Goal: Transaction & Acquisition: Obtain resource

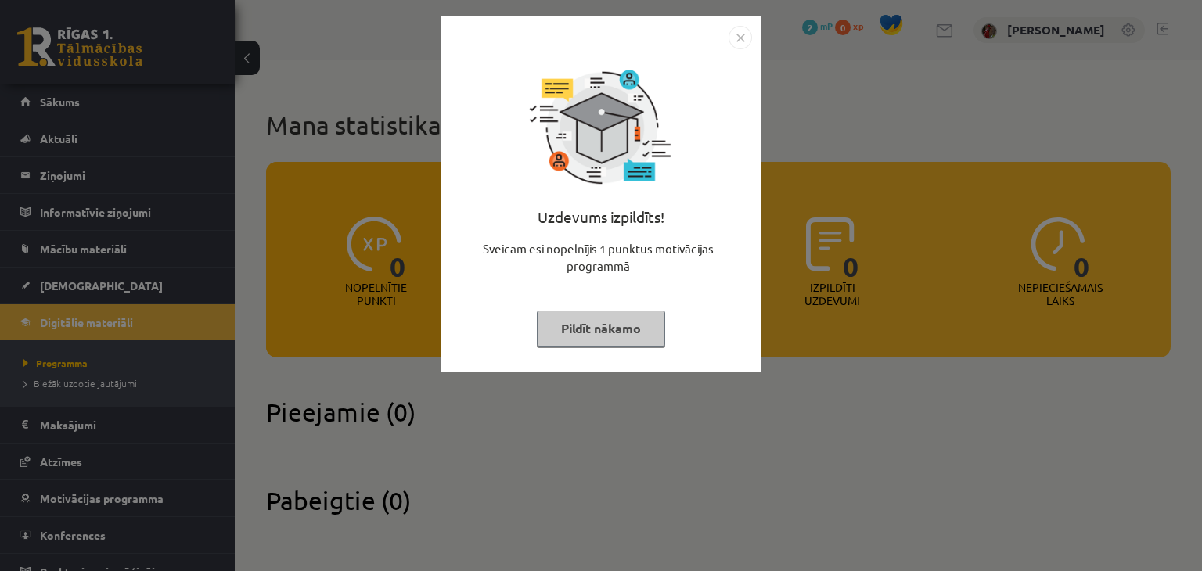
click at [606, 328] on button "Pildīt nākamo" at bounding box center [601, 329] width 128 height 36
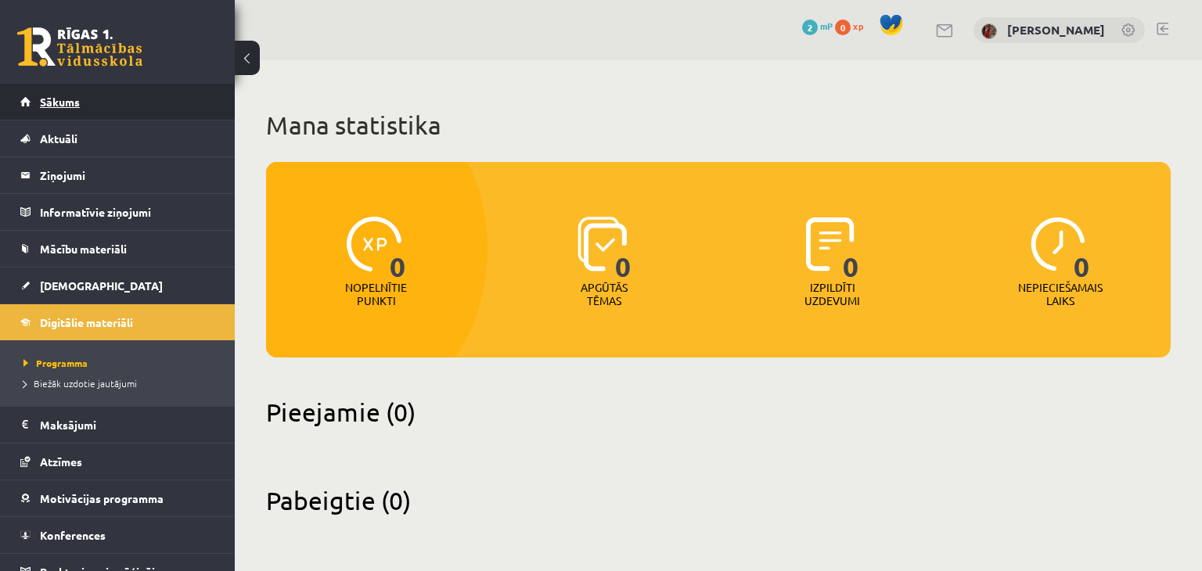
click at [154, 99] on link "Sākums" at bounding box center [117, 102] width 195 height 36
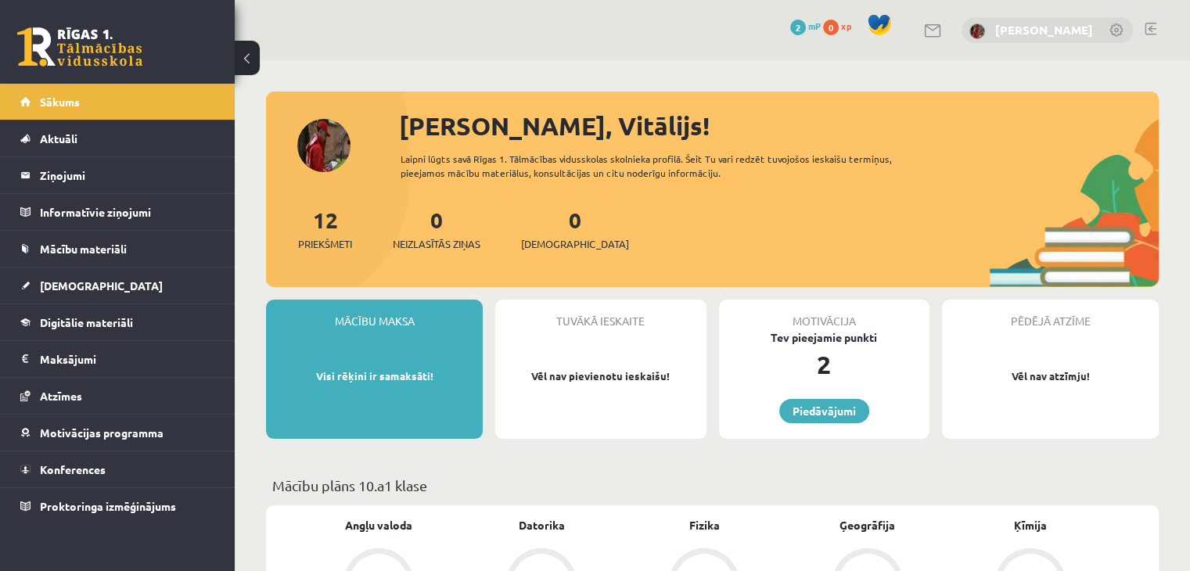
click at [1037, 33] on link "[PERSON_NAME]" at bounding box center [1044, 30] width 98 height 16
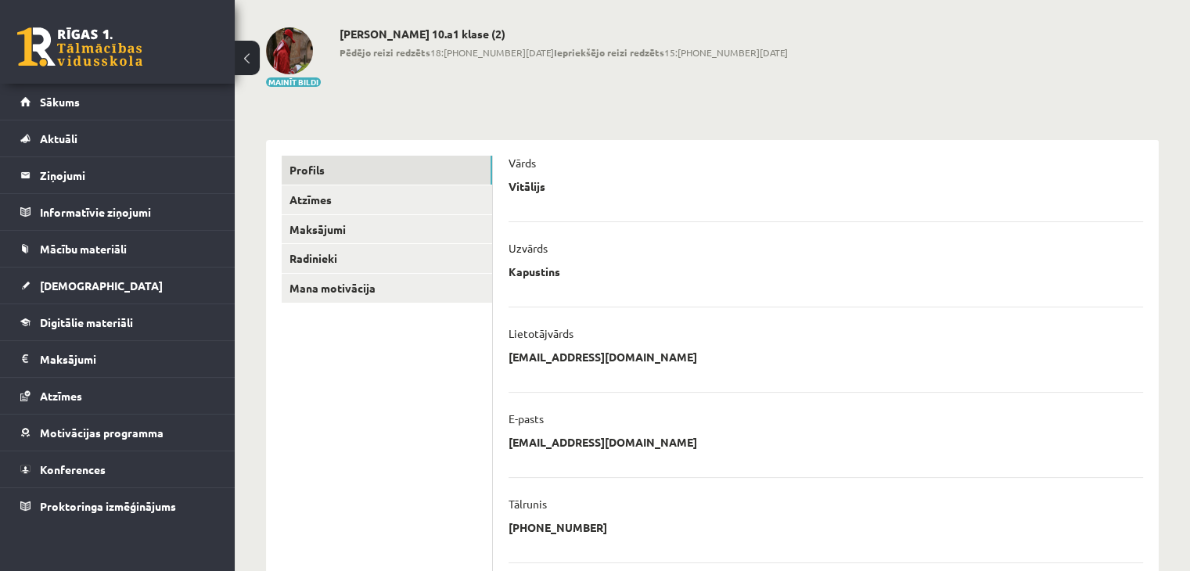
scroll to position [156, 0]
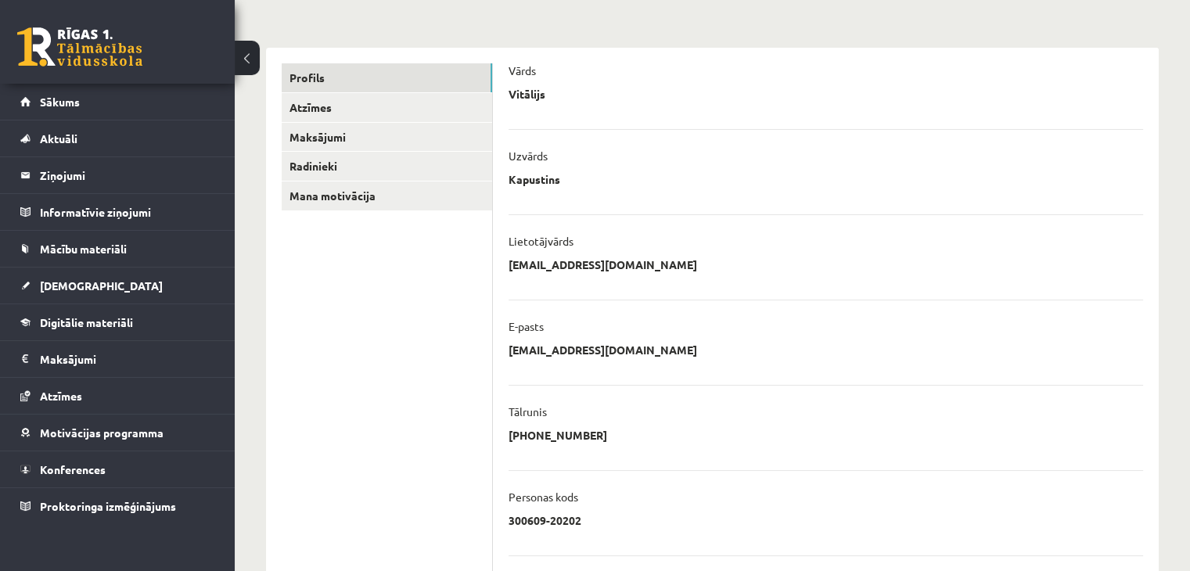
click at [634, 256] on div "Lietotājvārds" at bounding box center [826, 245] width 635 height 23
drag, startPoint x: 524, startPoint y: 256, endPoint x: 531, endPoint y: 245, distance: 13.0
click at [524, 254] on div "Lietotājvārds" at bounding box center [826, 245] width 635 height 23
click at [538, 236] on p "Lietotājvārds" at bounding box center [541, 241] width 65 height 14
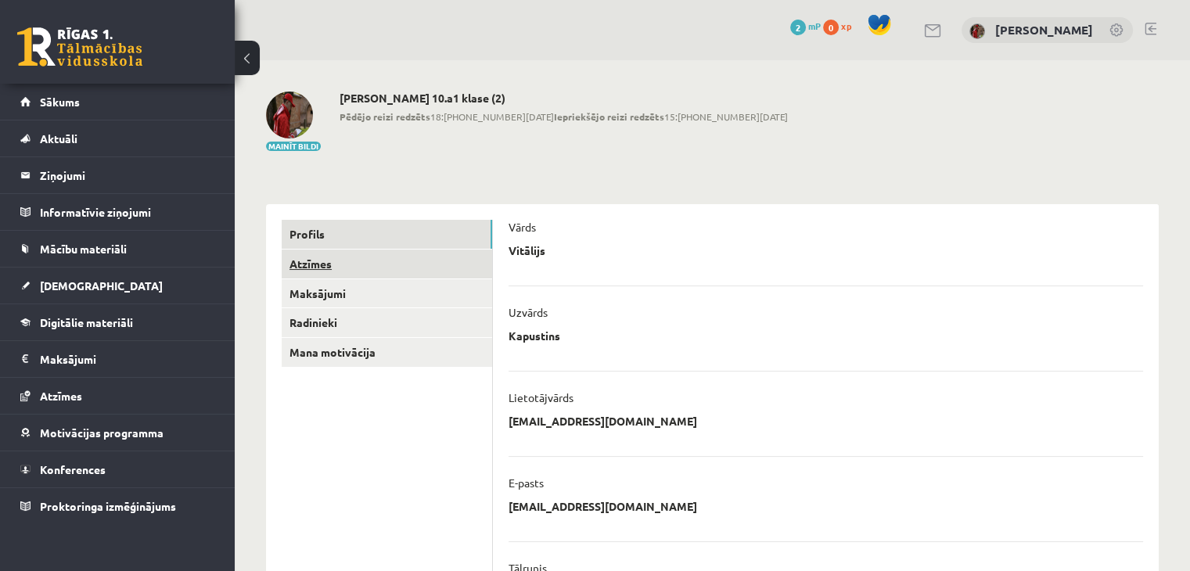
click at [472, 263] on link "Atzīmes" at bounding box center [387, 264] width 210 height 29
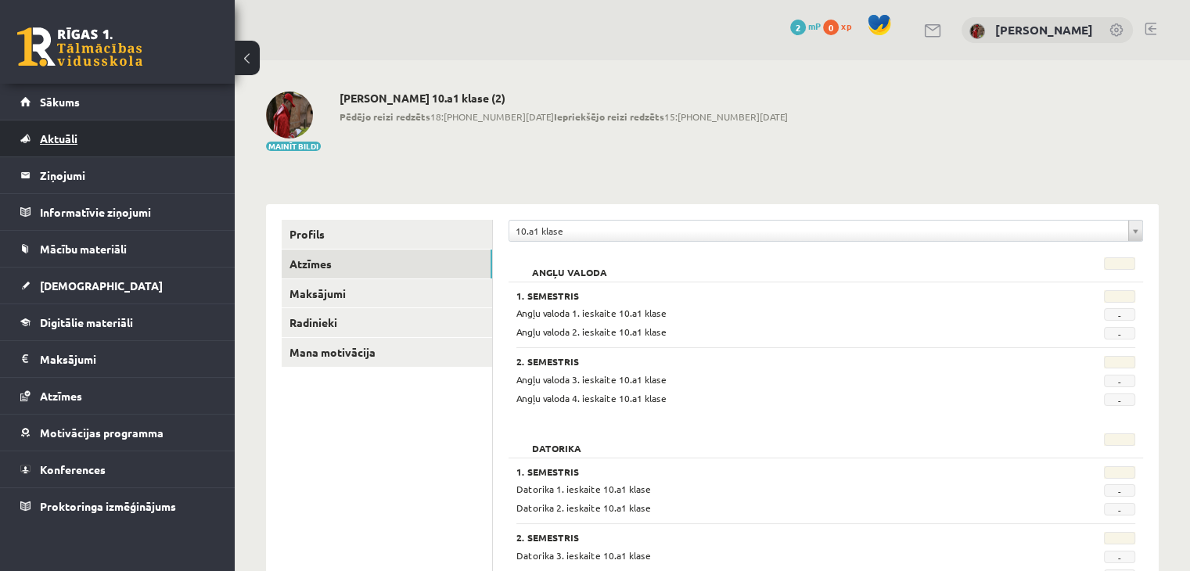
click at [73, 136] on span "Aktuāli" at bounding box center [59, 138] width 38 height 14
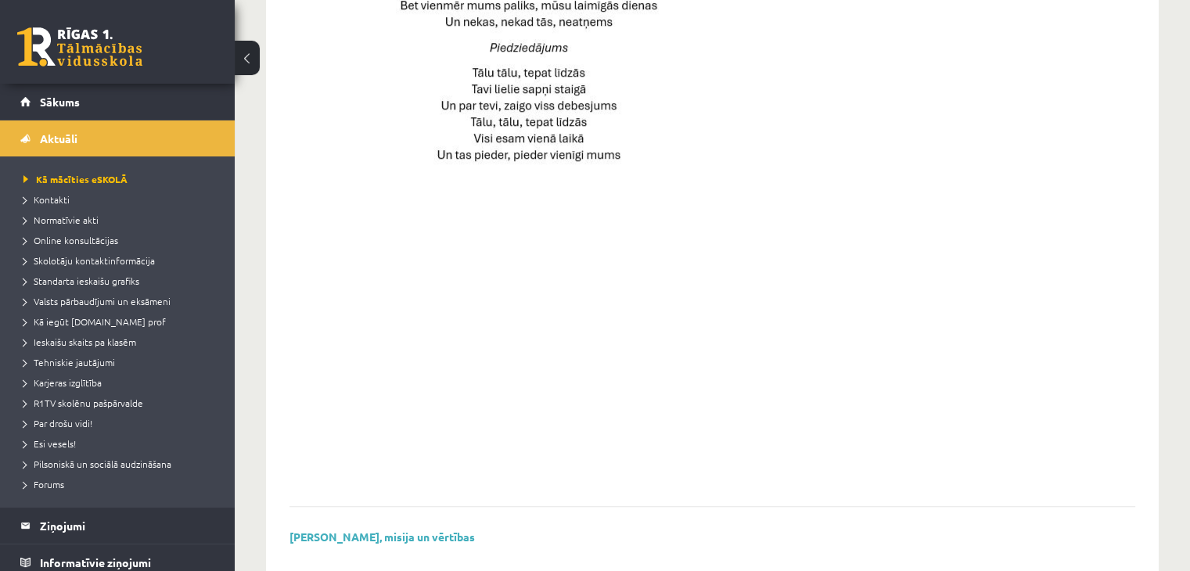
scroll to position [1017, 0]
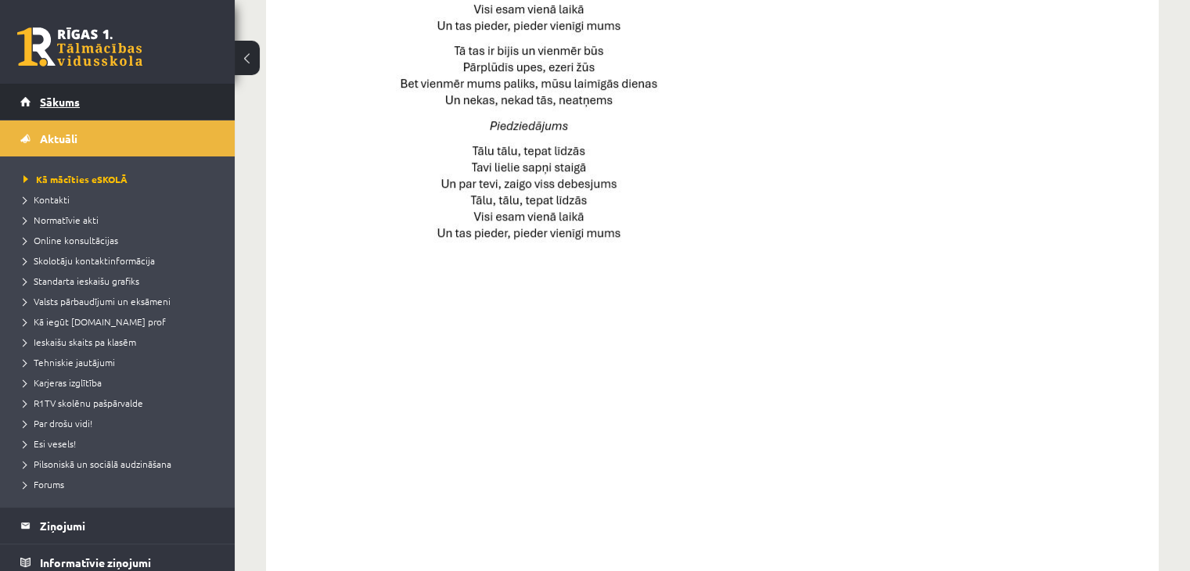
click at [96, 88] on link "Sākums" at bounding box center [117, 102] width 195 height 36
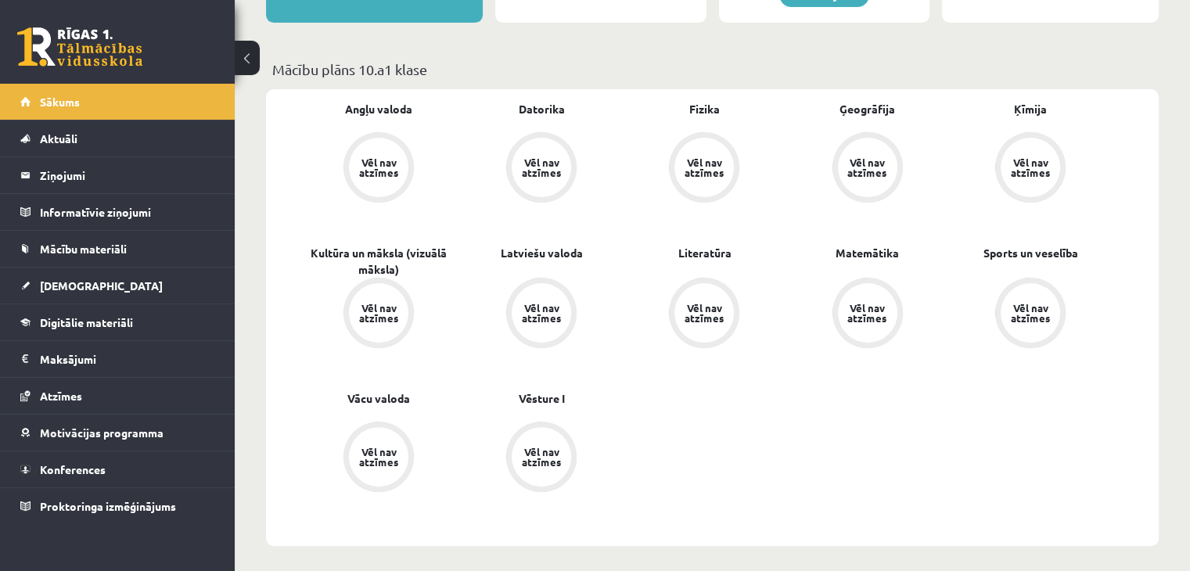
scroll to position [313, 0]
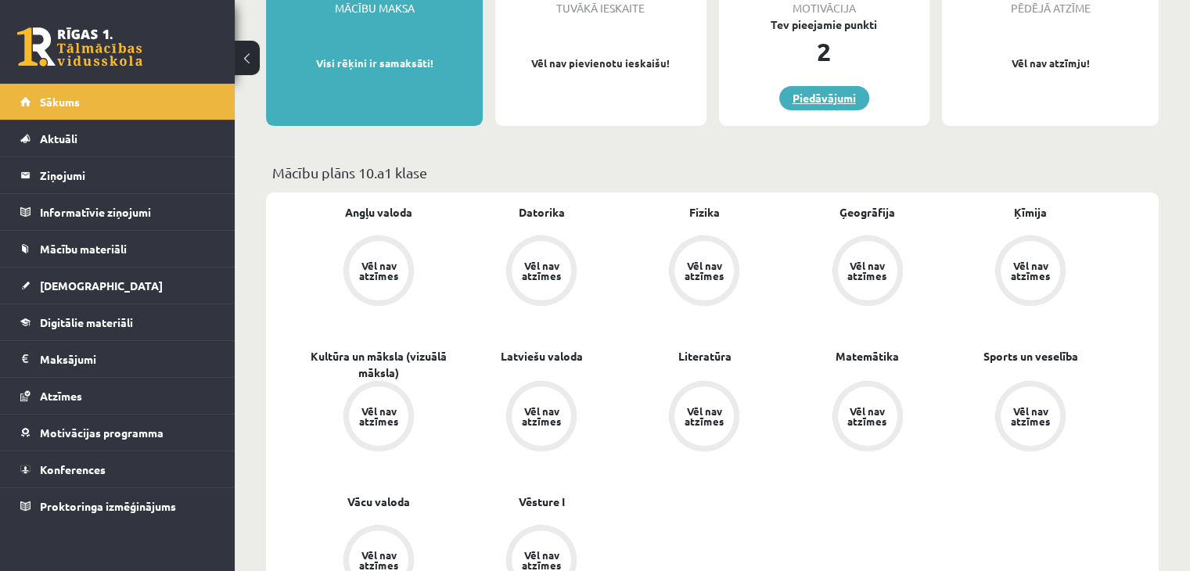
click at [822, 106] on link "Piedāvājumi" at bounding box center [824, 98] width 90 height 24
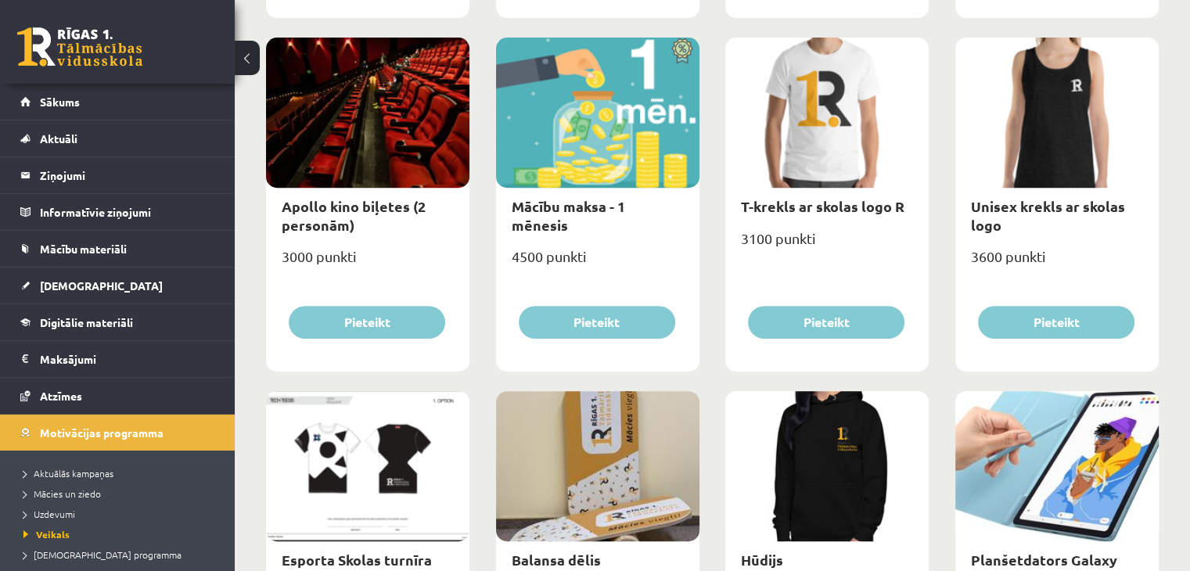
scroll to position [660, 0]
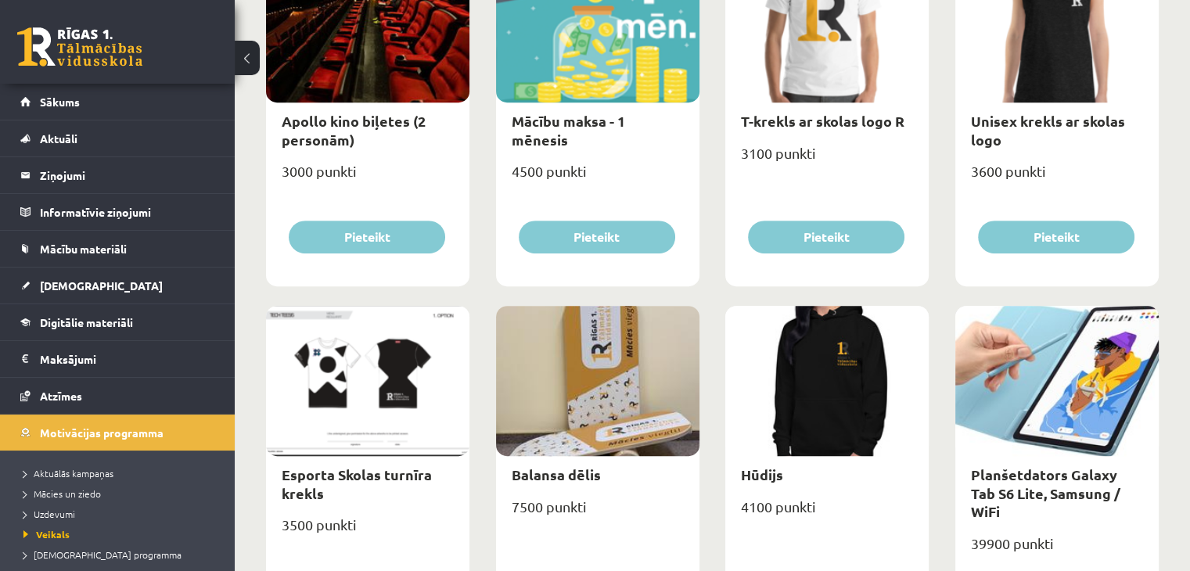
click at [1062, 381] on div at bounding box center [1056, 381] width 203 height 150
click at [1042, 480] on link "Planšetdators Galaxy Tab S6 Lite, Samsung / WiFi" at bounding box center [1045, 493] width 149 height 55
type input "*"
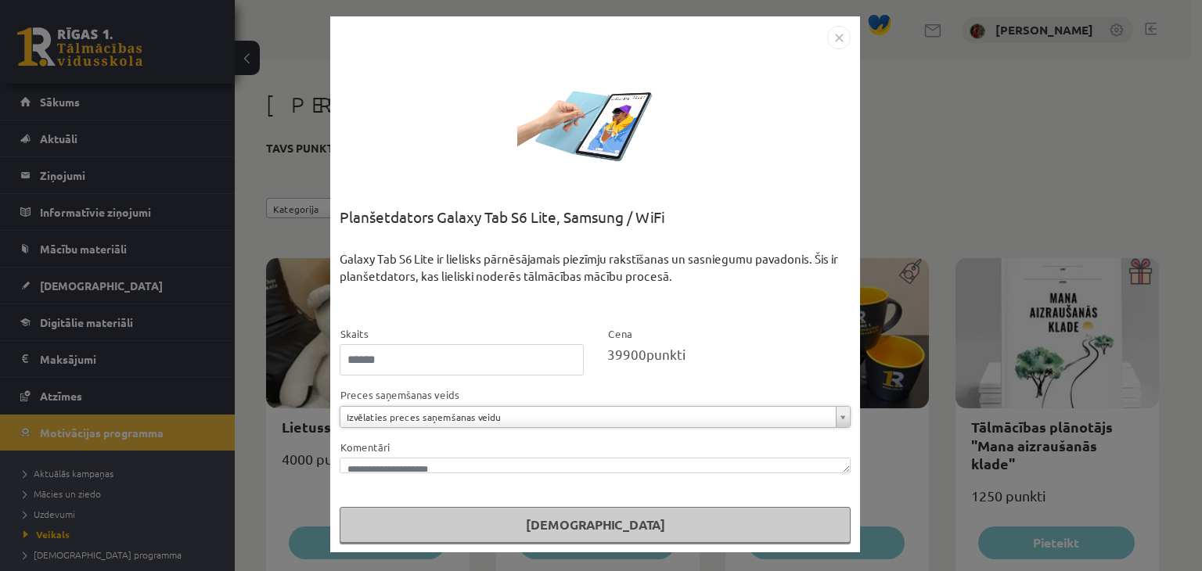
drag, startPoint x: 837, startPoint y: 472, endPoint x: 840, endPoint y: 451, distance: 21.3
click at [840, 451] on div "Komentāri" at bounding box center [595, 456] width 511 height 36
click at [845, 40] on img "Close" at bounding box center [838, 37] width 23 height 23
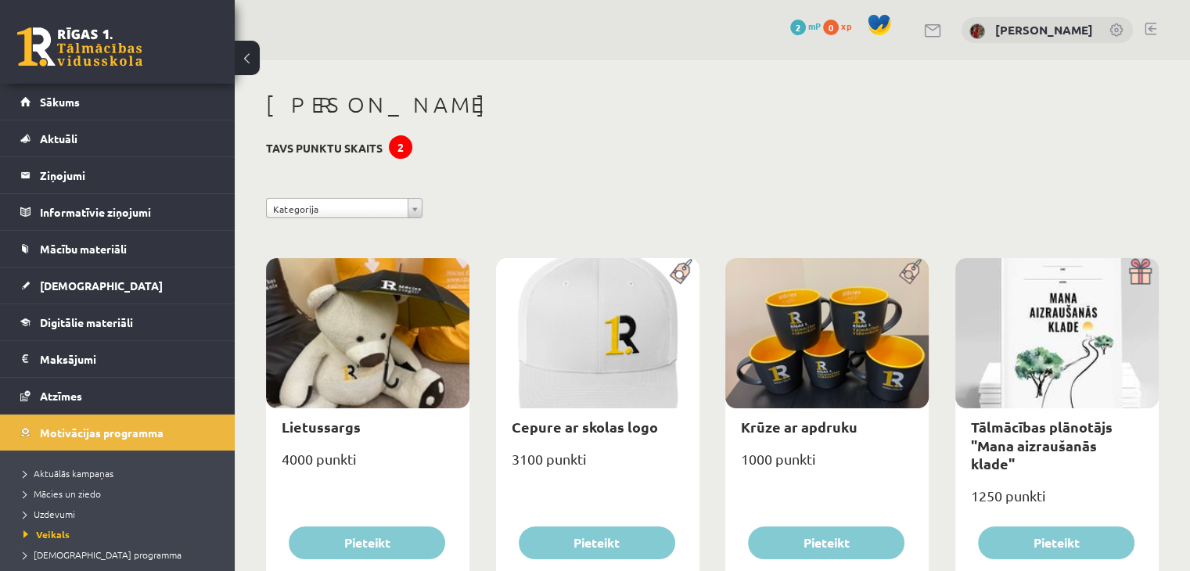
click at [399, 147] on div "2" at bounding box center [400, 146] width 23 height 23
click at [78, 102] on span "Sākums" at bounding box center [60, 102] width 40 height 14
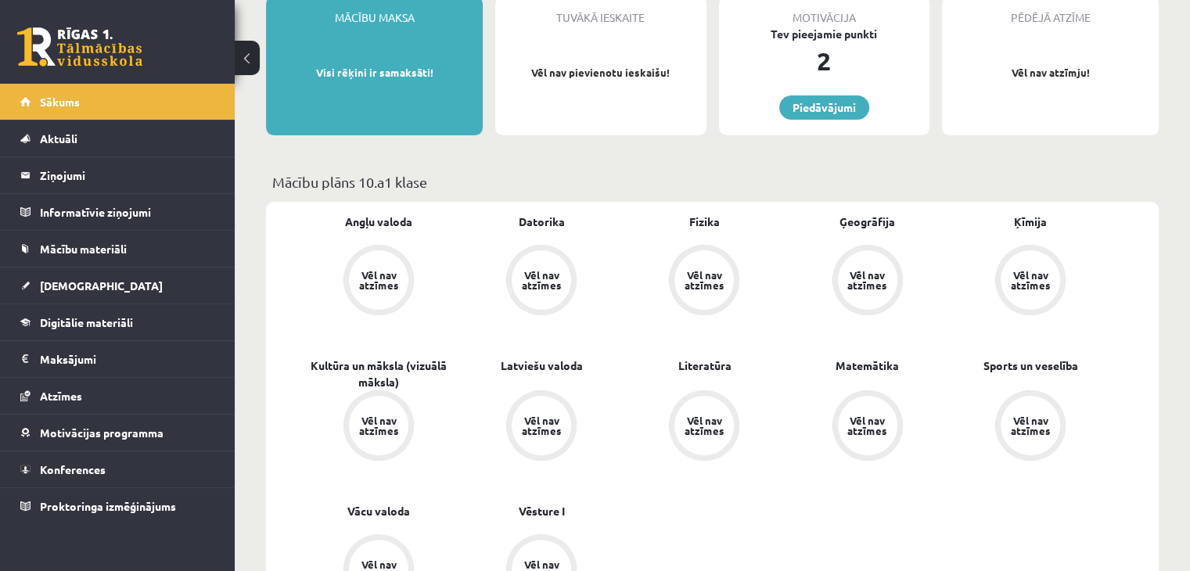
scroll to position [391, 0]
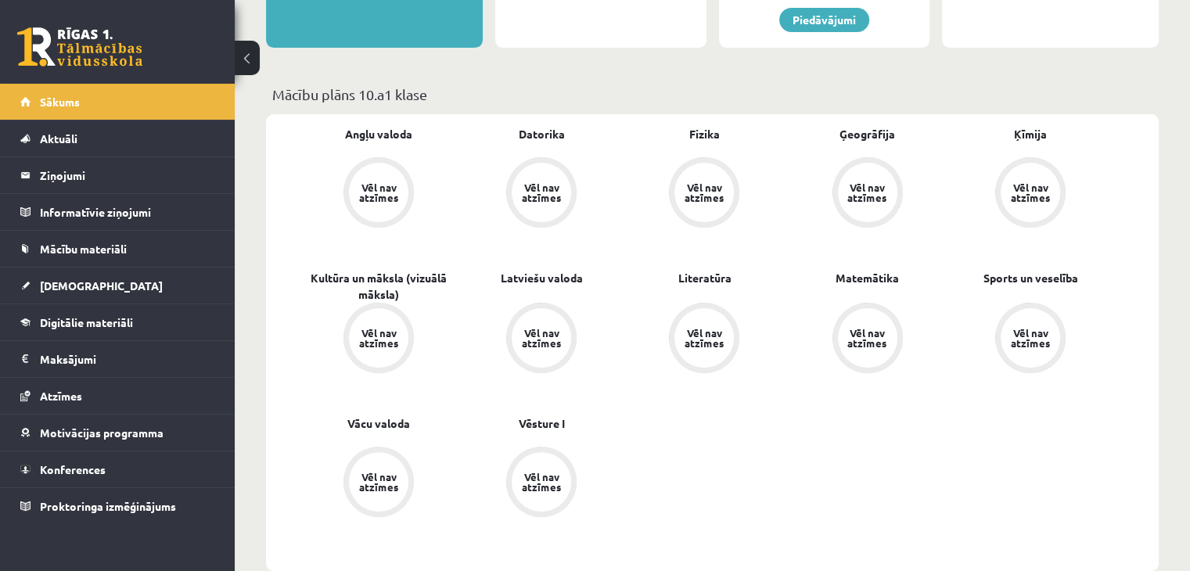
click at [378, 185] on div "Vēl nav atzīmes" at bounding box center [379, 192] width 44 height 20
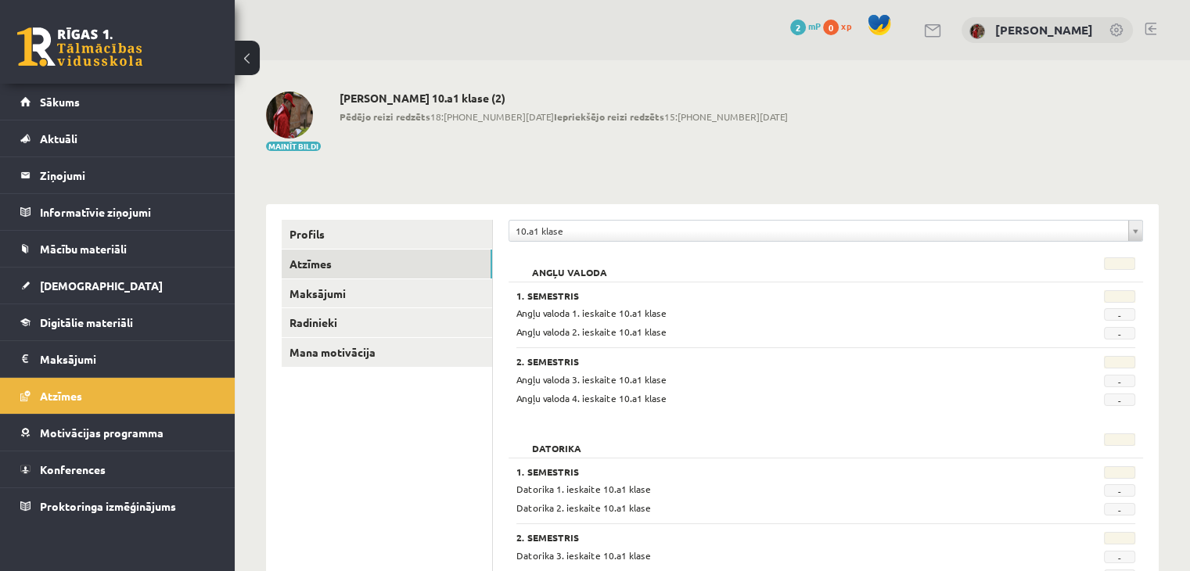
click at [1120, 313] on span "-" at bounding box center [1119, 314] width 31 height 13
click at [85, 318] on span "Digitālie materiāli" at bounding box center [86, 322] width 93 height 14
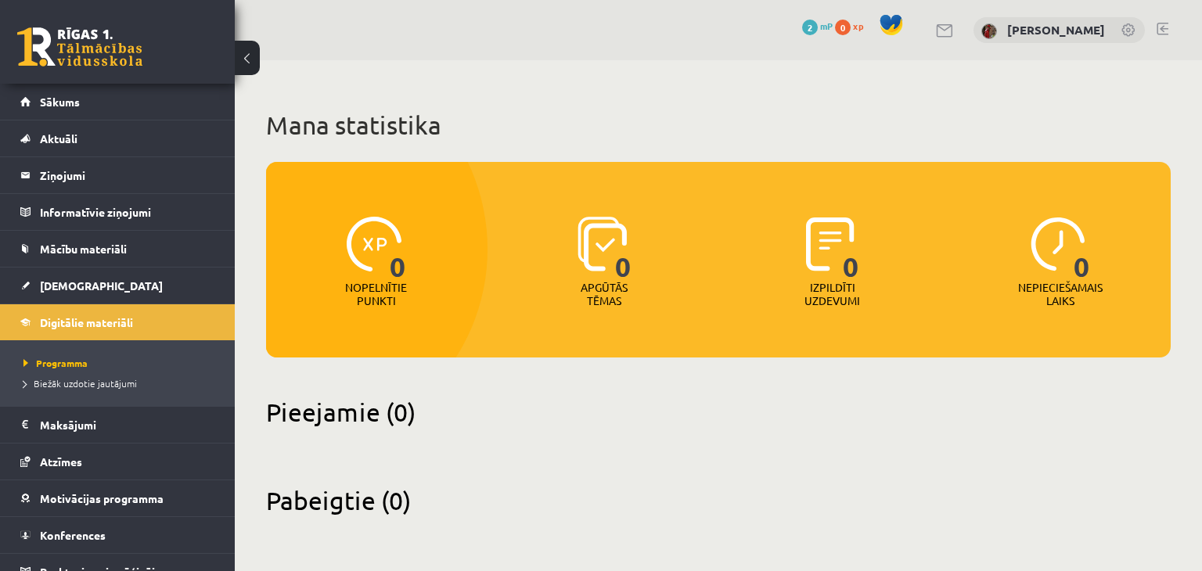
click at [889, 25] on span at bounding box center [890, 24] width 23 height 23
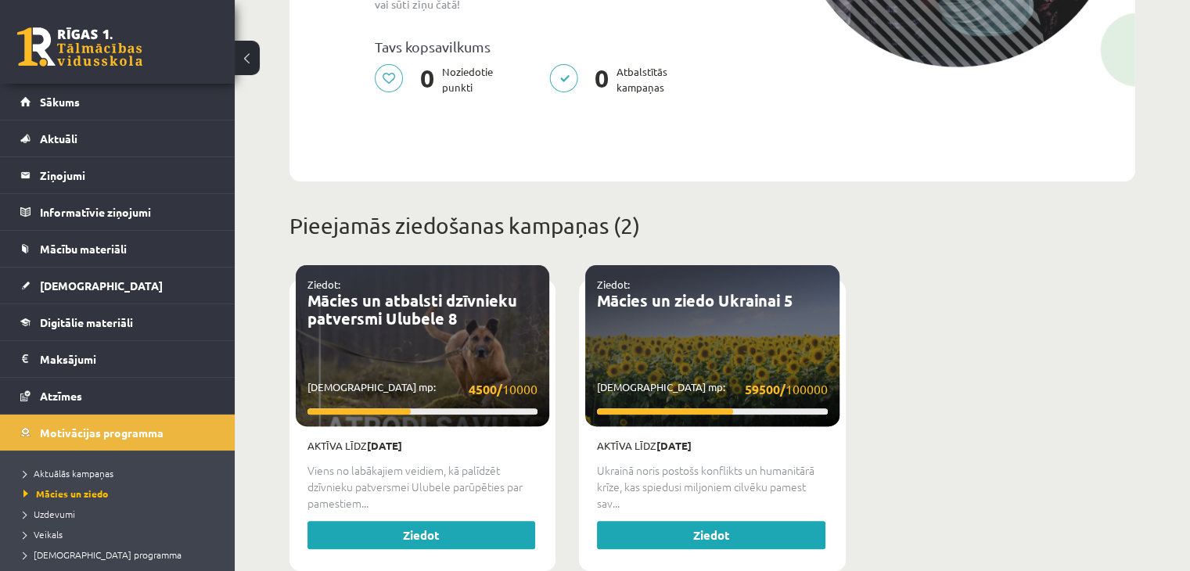
scroll to position [469, 0]
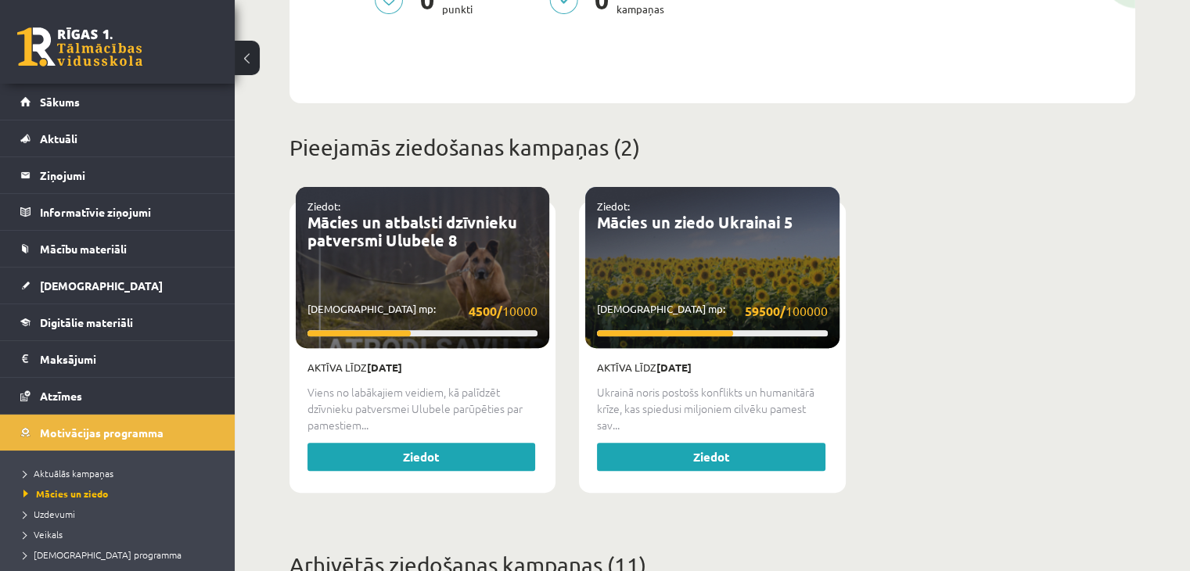
click at [707, 400] on p "Ukrainā noris postošs konflikts un humanitārā krīze, kas spiedusi miljoniem cil…" at bounding box center [712, 408] width 230 height 49
click at [678, 448] on link "Ziedot" at bounding box center [711, 457] width 228 height 28
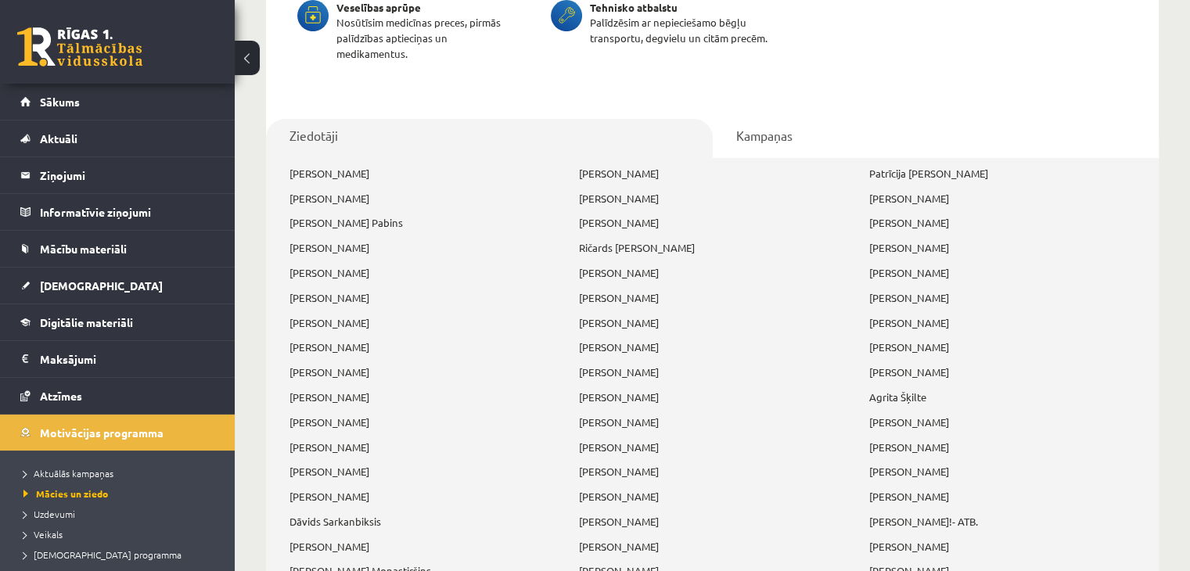
scroll to position [548, 0]
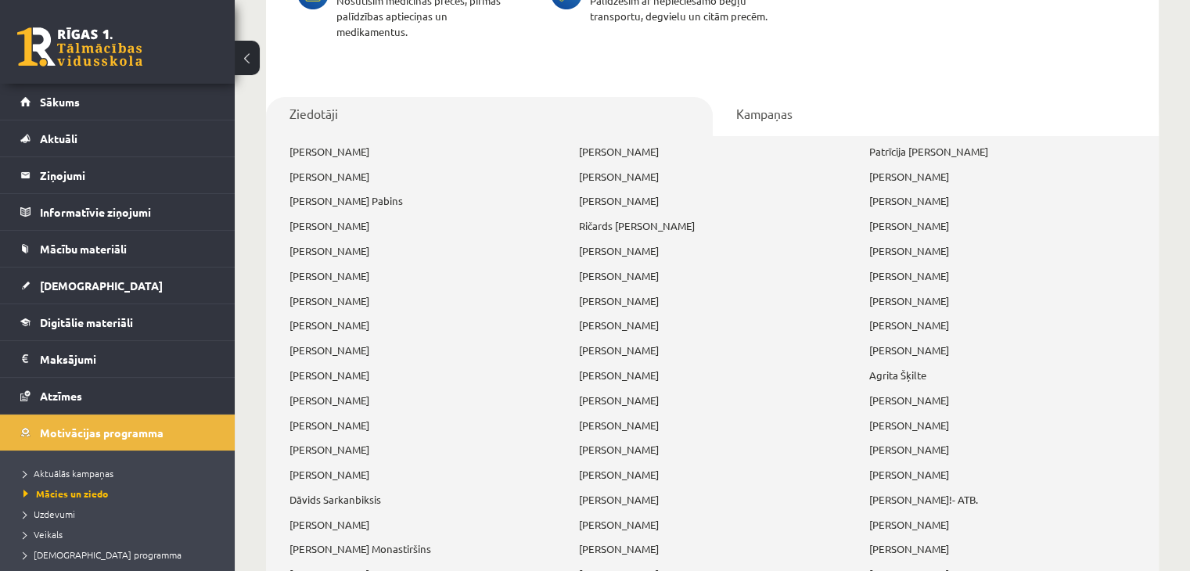
click at [776, 117] on link "Kampaņas" at bounding box center [936, 116] width 447 height 39
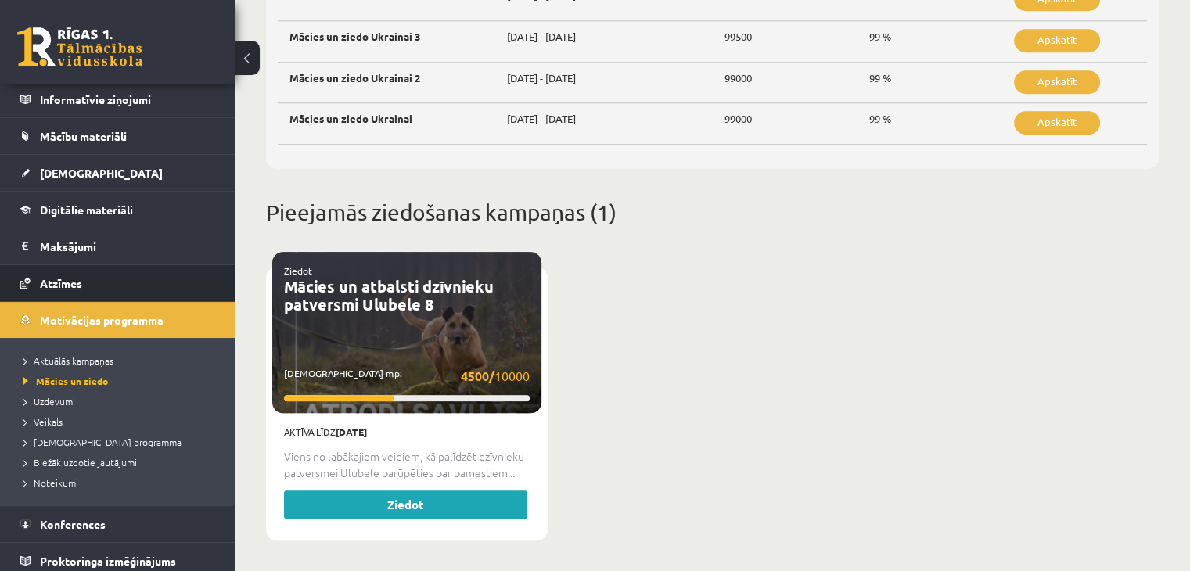
scroll to position [119, 0]
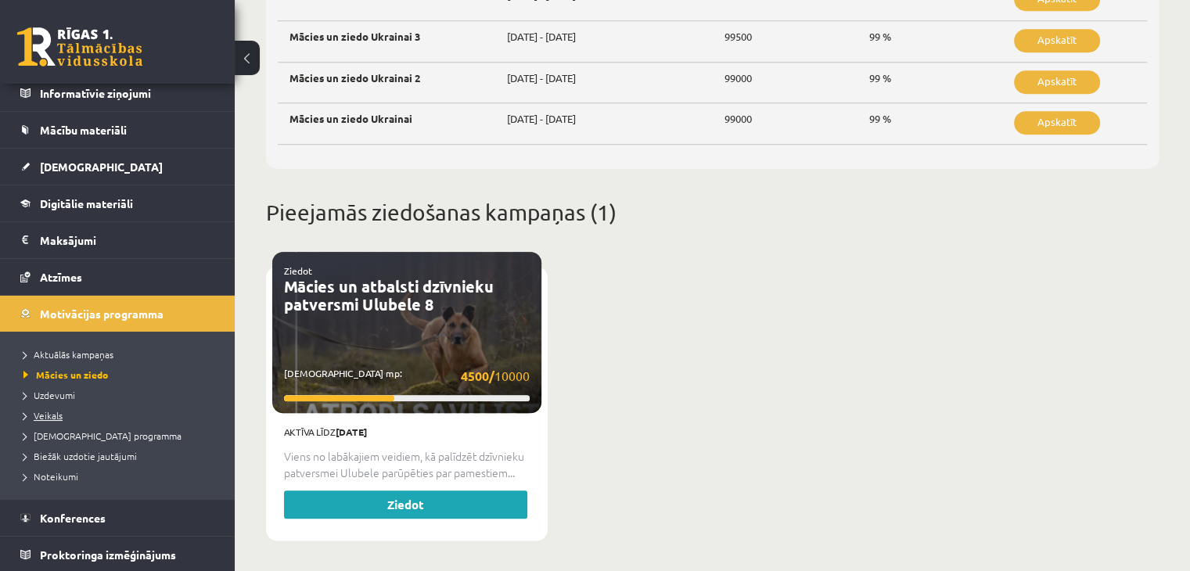
click at [73, 416] on link "Veikals" at bounding box center [121, 415] width 196 height 14
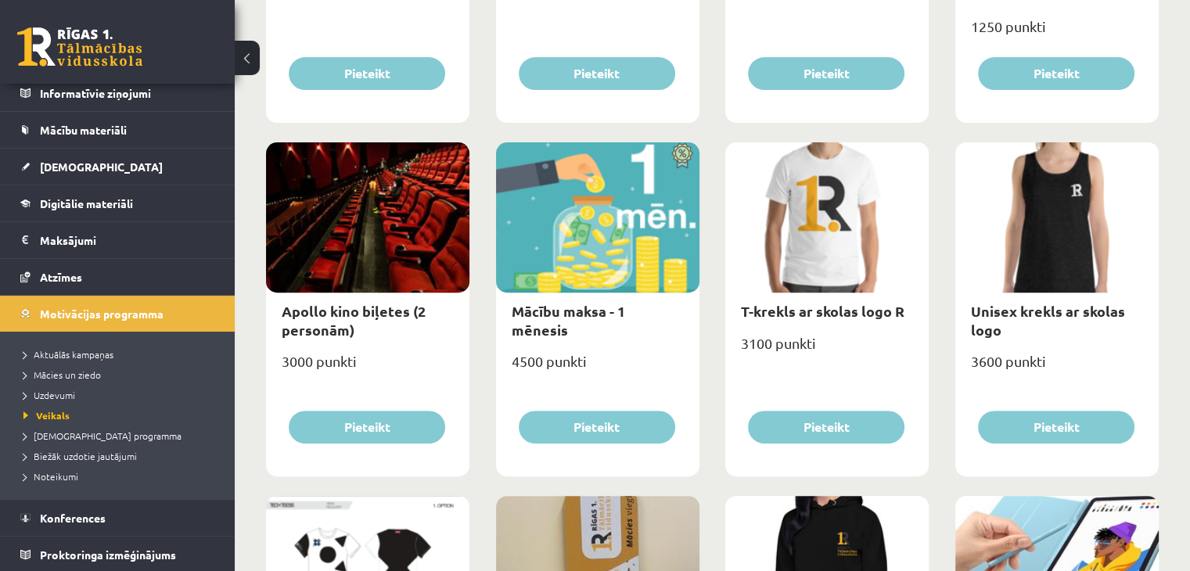
scroll to position [939, 0]
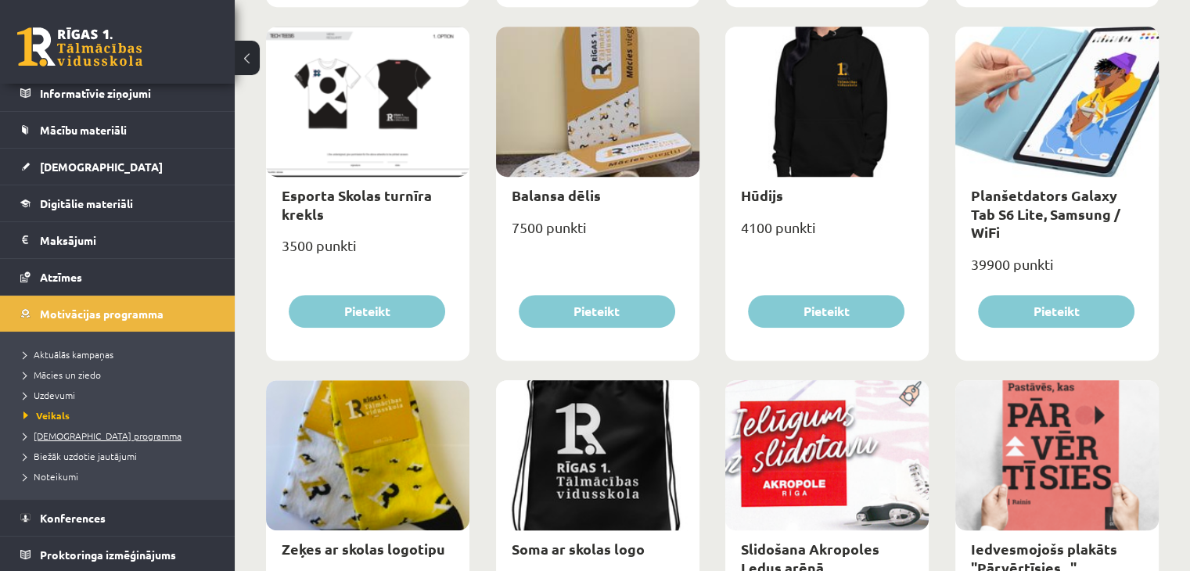
click at [44, 435] on span "[DEMOGRAPHIC_DATA] programma" at bounding box center [102, 436] width 158 height 13
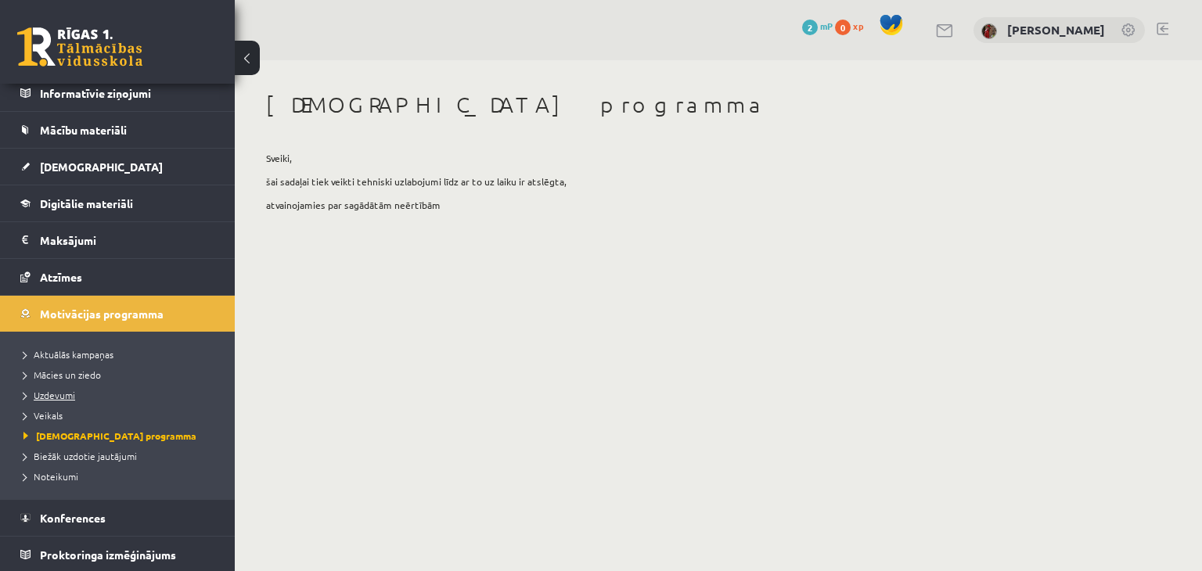
click at [53, 398] on span "Uzdevumi" at bounding box center [49, 395] width 52 height 13
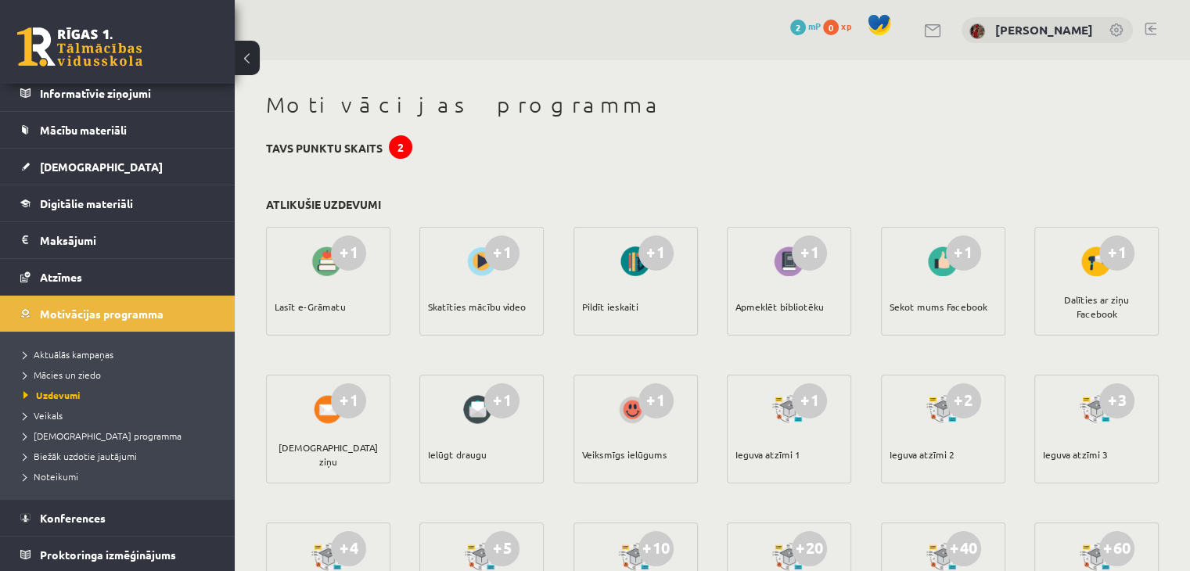
click at [326, 272] on div at bounding box center [328, 261] width 45 height 36
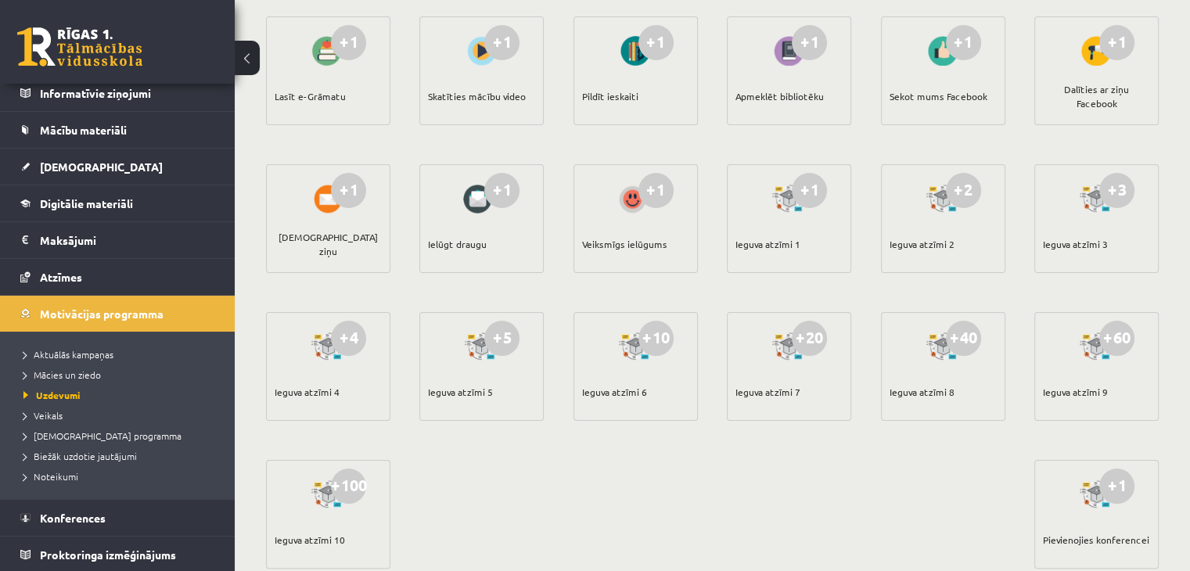
scroll to position [162, 0]
